Goal: Obtain resource: Download file/media

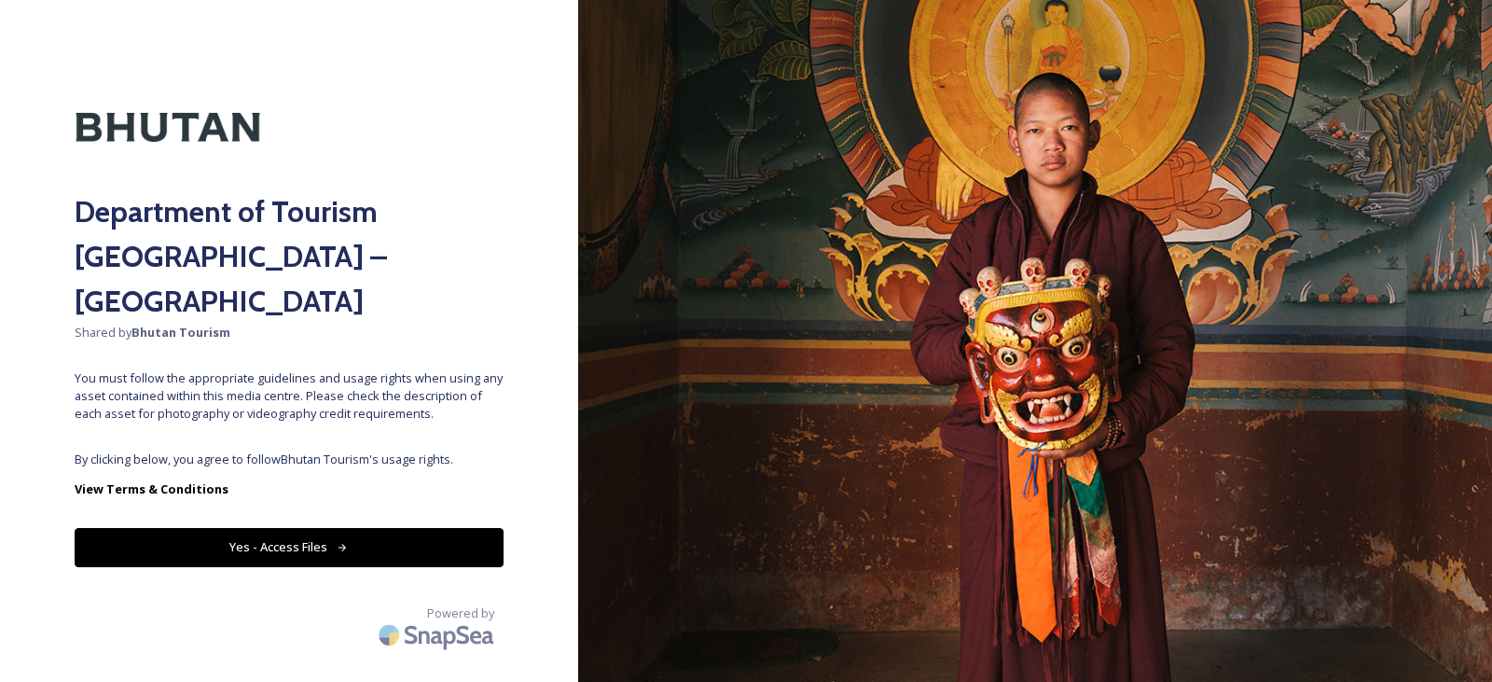
click at [384, 396] on div "Department of Tourism [GEOGRAPHIC_DATA] – Brand Centre Shared by Bhutan Tourism…" at bounding box center [289, 341] width 578 height 532
click at [310, 528] on button "Yes - Access Files" at bounding box center [289, 547] width 429 height 38
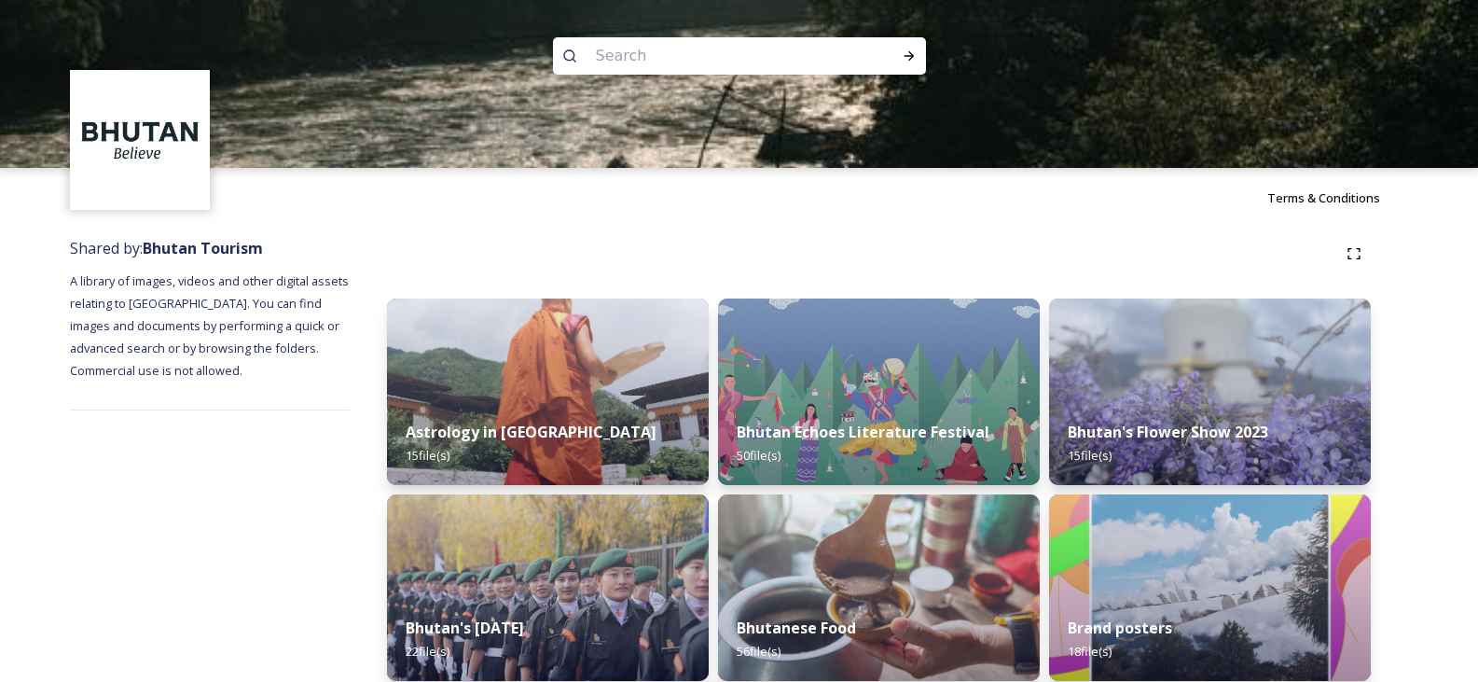
click at [657, 53] on input at bounding box center [714, 55] width 255 height 41
type input "gmc"
click at [903, 59] on icon at bounding box center [909, 55] width 15 height 15
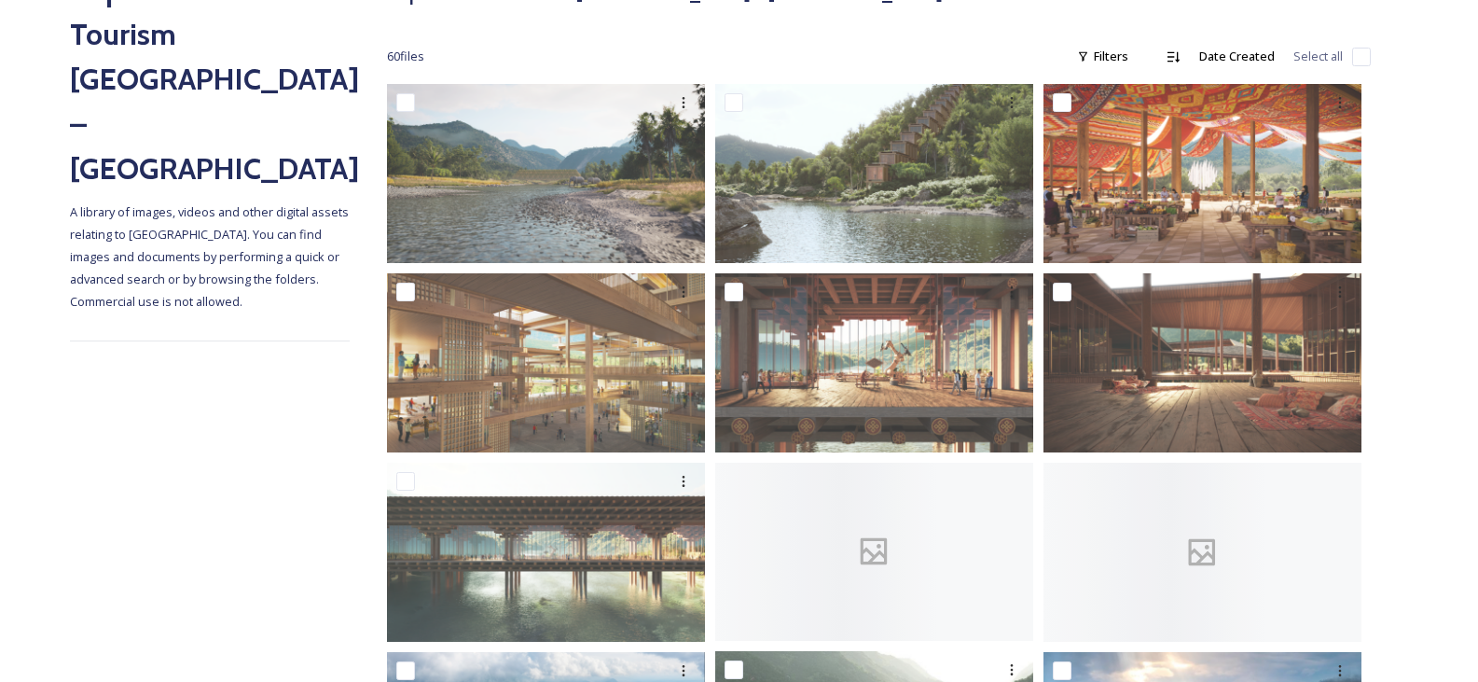
scroll to position [263, 0]
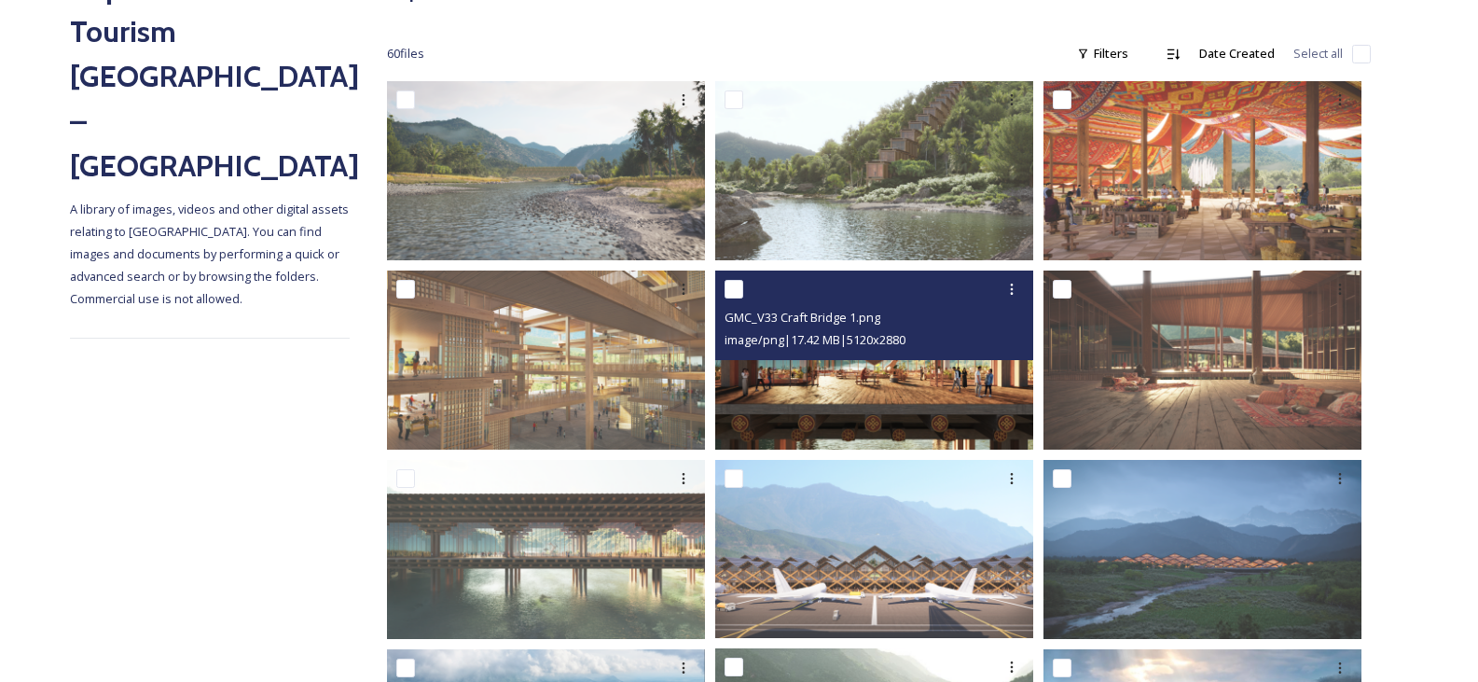
click at [899, 384] on img at bounding box center [874, 359] width 318 height 179
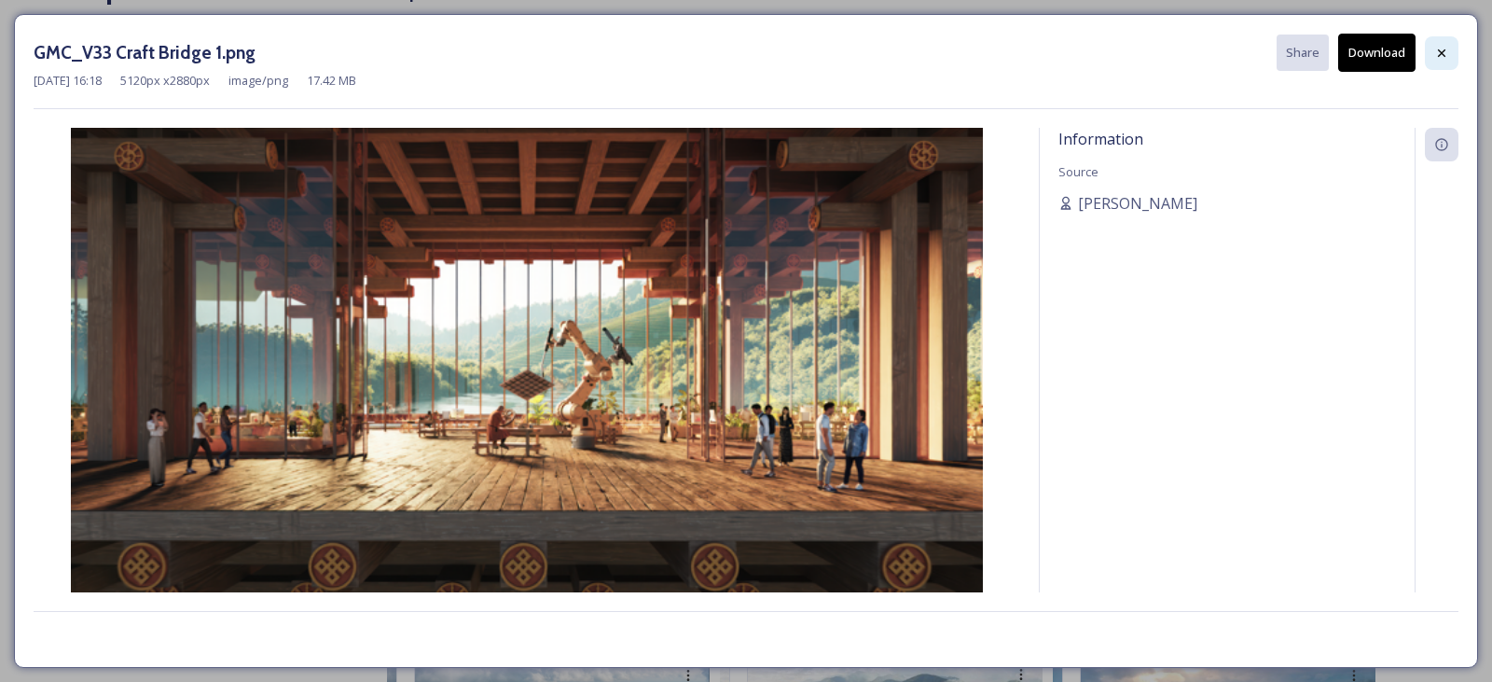
click at [1440, 48] on icon at bounding box center [1441, 53] width 15 height 15
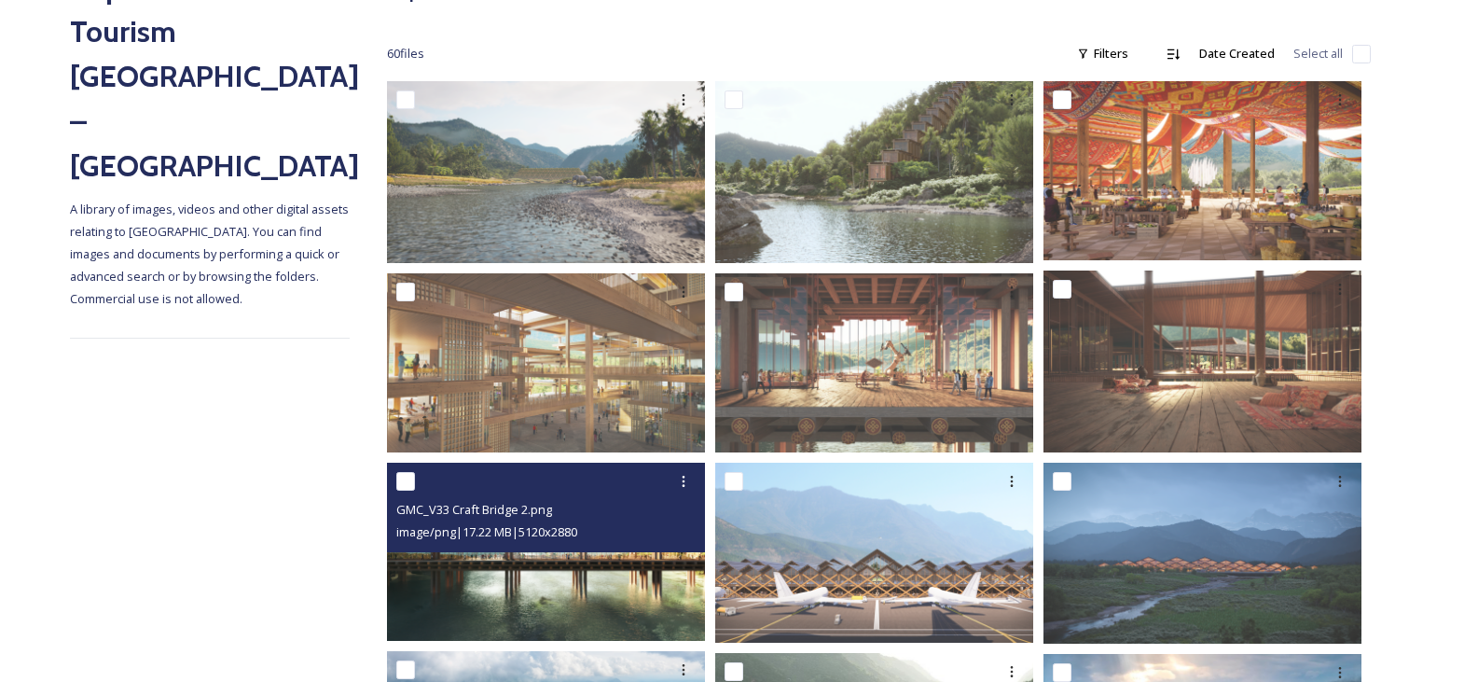
click at [574, 581] on img at bounding box center [546, 551] width 318 height 179
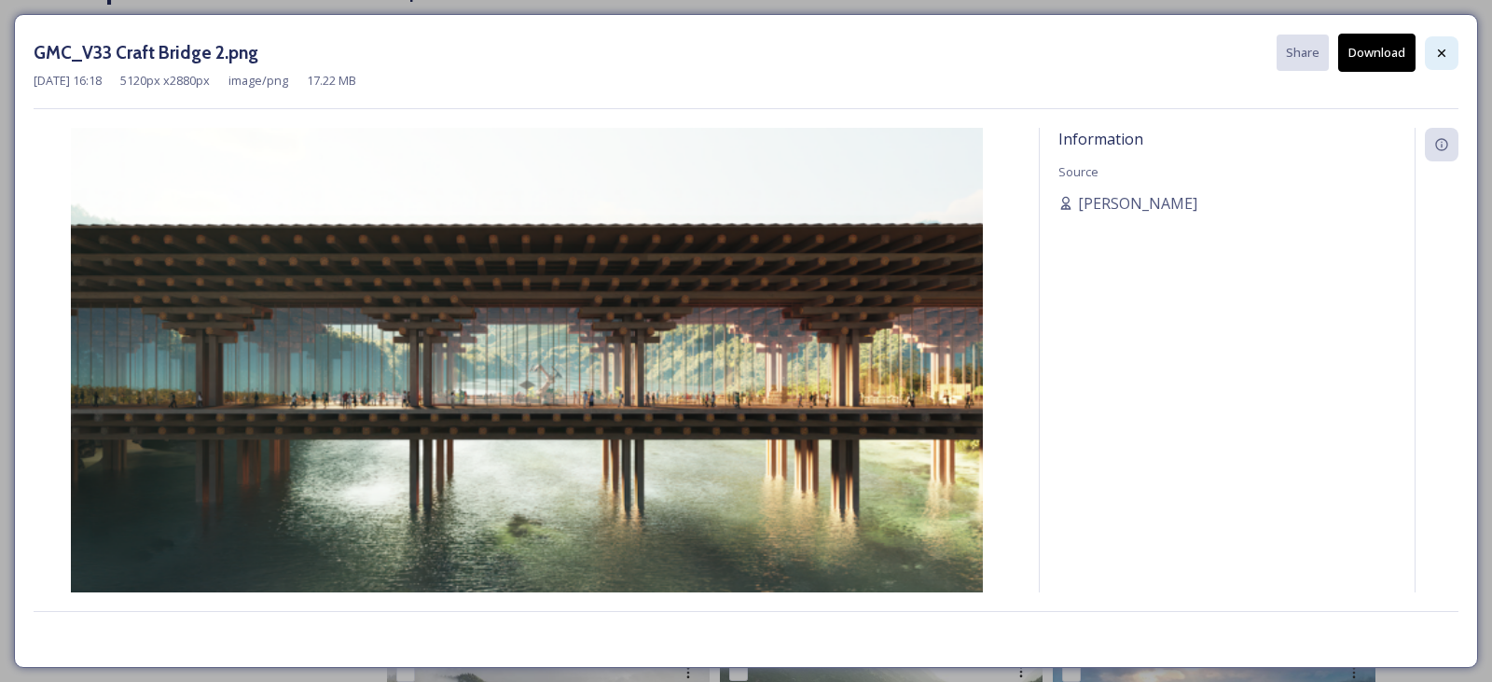
click at [1429, 48] on div at bounding box center [1442, 53] width 34 height 34
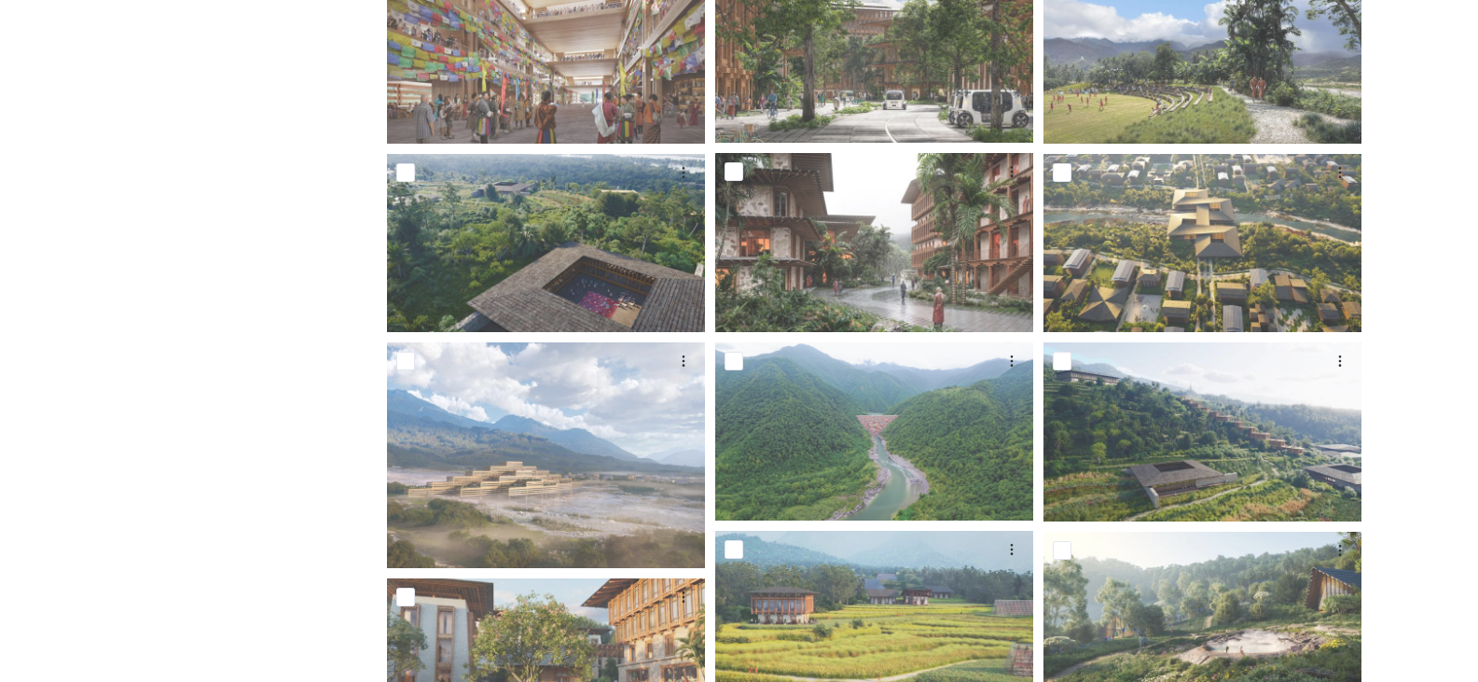
scroll to position [1657, 0]
